Goal: Information Seeking & Learning: Get advice/opinions

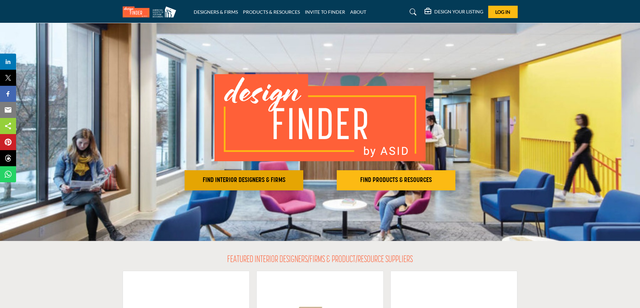
click at [258, 178] on h2 "FIND INTERIOR DESIGNERS & FIRMS" at bounding box center [244, 180] width 115 height 8
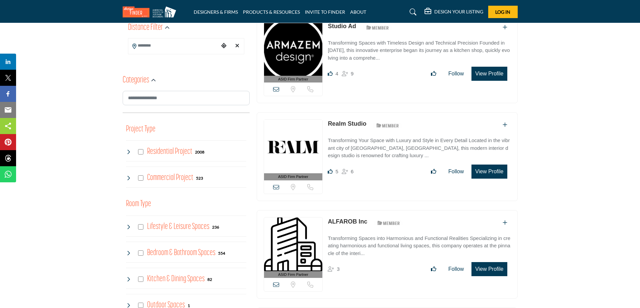
scroll to position [201, 0]
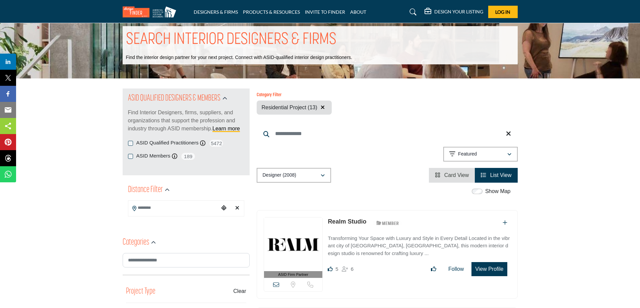
scroll to position [167, 0]
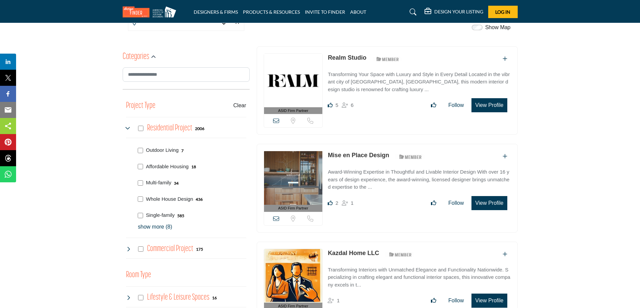
scroll to position [201, 0]
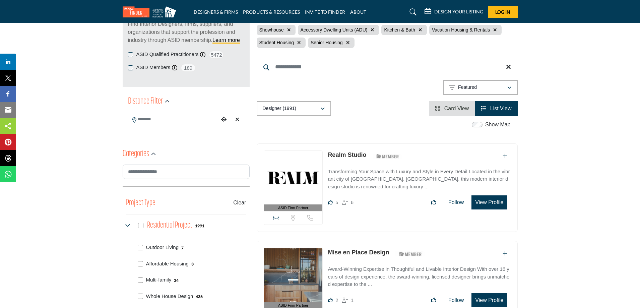
scroll to position [167, 0]
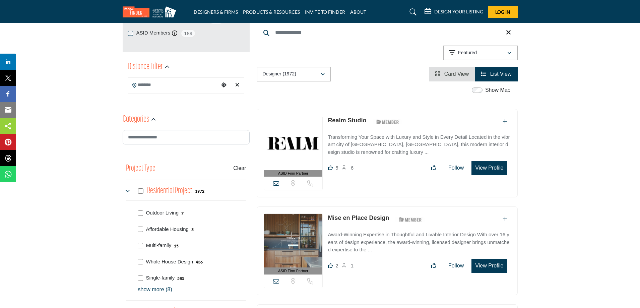
scroll to position [234, 0]
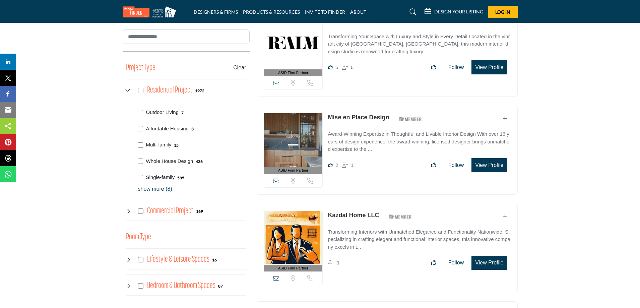
click at [153, 191] on p "show more (8)" at bounding box center [192, 189] width 108 height 8
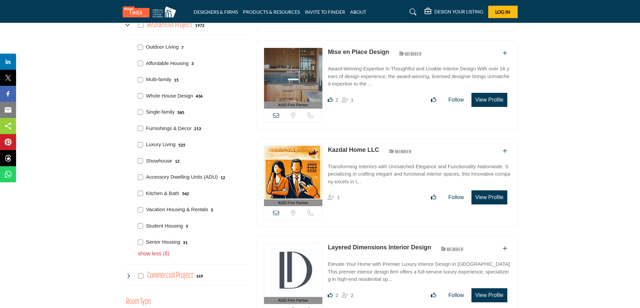
scroll to position [301, 0]
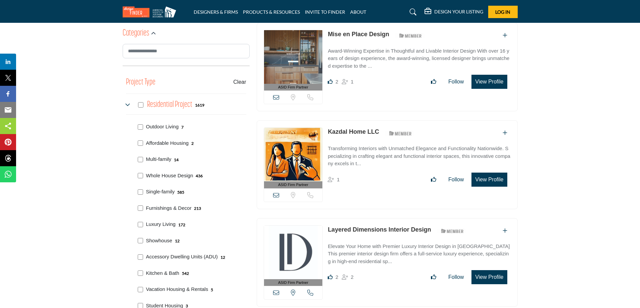
scroll to position [301, 0]
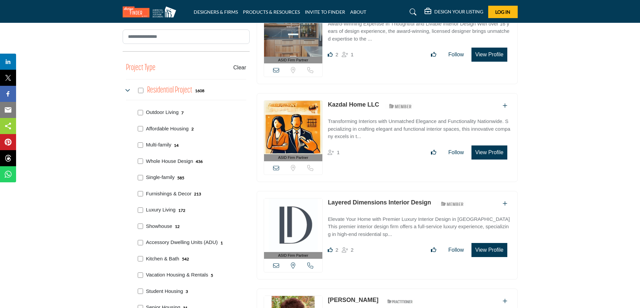
scroll to position [335, 0]
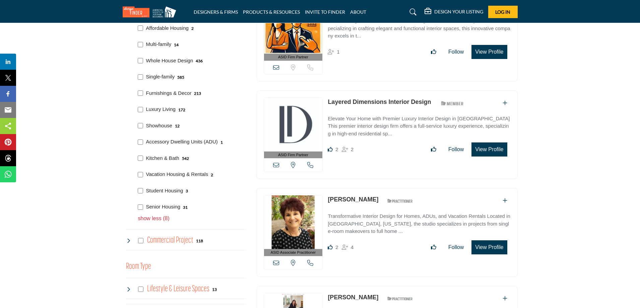
scroll to position [368, 0]
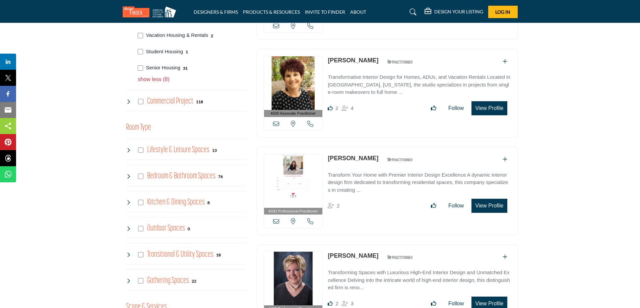
scroll to position [340, 0]
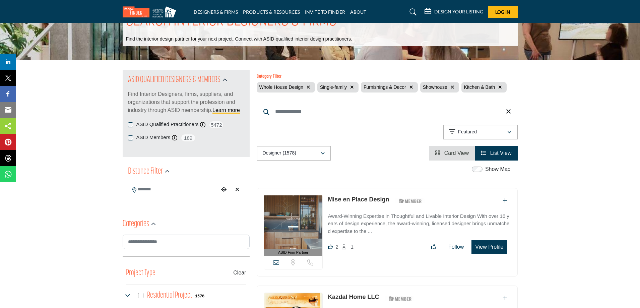
scroll to position [67, 0]
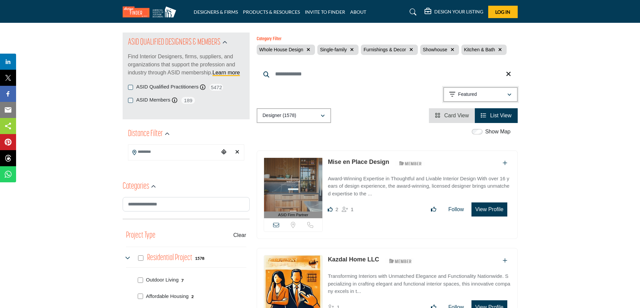
click at [483, 87] on button "Featured" at bounding box center [480, 94] width 74 height 15
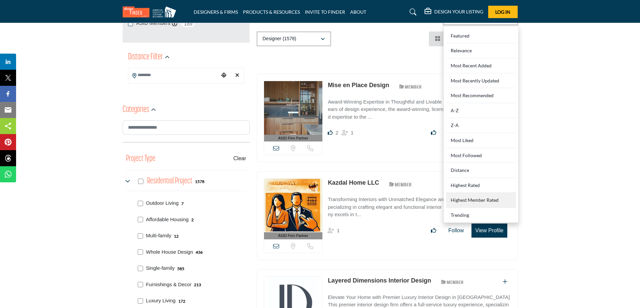
scroll to position [167, 0]
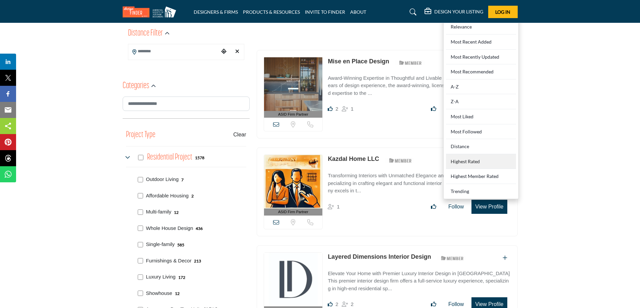
click at [478, 159] on Rated "Highest Rated" at bounding box center [481, 161] width 70 height 15
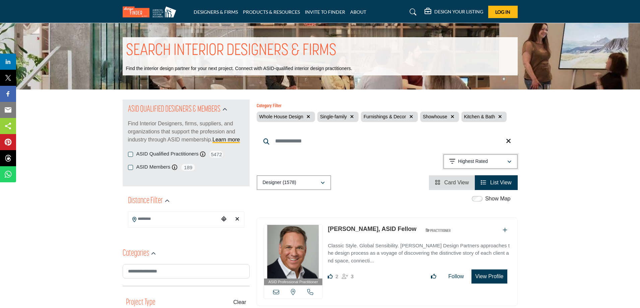
click at [476, 163] on p "Highest Rated" at bounding box center [473, 161] width 30 height 7
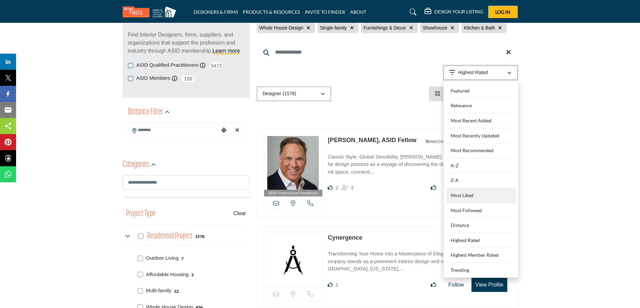
scroll to position [100, 0]
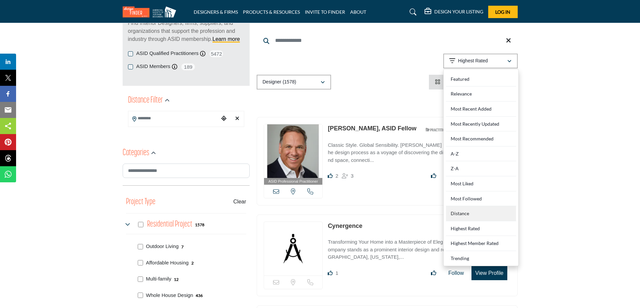
drag, startPoint x: 472, startPoint y: 215, endPoint x: 469, endPoint y: 213, distance: 3.8
click at [471, 215] on div "Distance" at bounding box center [481, 213] width 70 height 15
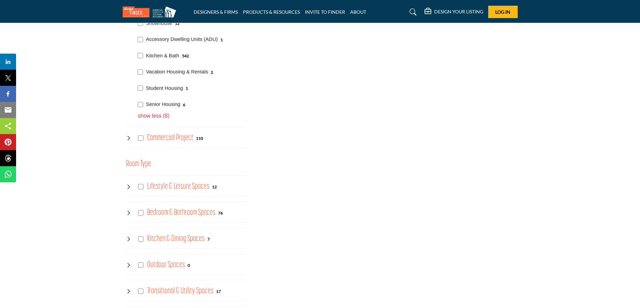
scroll to position [469, 0]
